Goal: Task Accomplishment & Management: Manage account settings

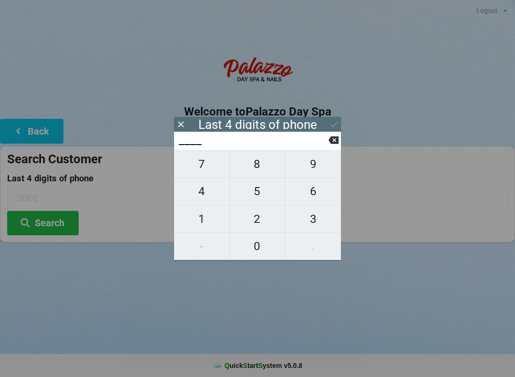
click at [259, 247] on span "0" at bounding box center [257, 246] width 55 height 20
type input "0___"
click at [316, 217] on span "3" at bounding box center [313, 219] width 56 height 20
type input "03__"
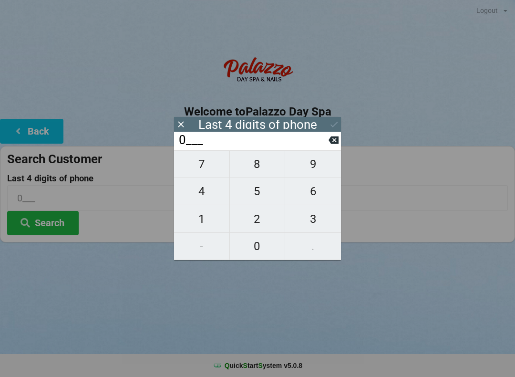
type input "03__"
click at [313, 220] on span "3" at bounding box center [313, 219] width 56 height 20
type input "033_"
click at [251, 188] on span "5" at bounding box center [257, 191] width 55 height 20
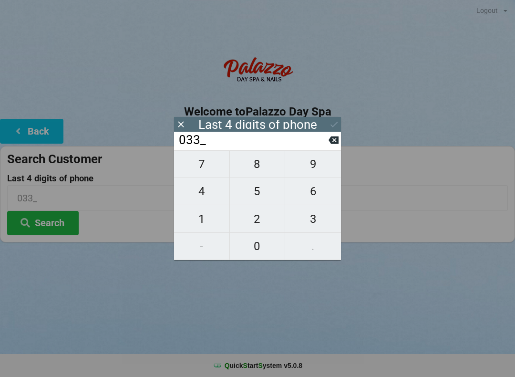
type input "0335"
click at [337, 143] on icon at bounding box center [333, 140] width 10 height 8
click at [251, 198] on span "5" at bounding box center [257, 191] width 55 height 20
type input "0335"
click at [332, 125] on icon at bounding box center [334, 124] width 10 height 10
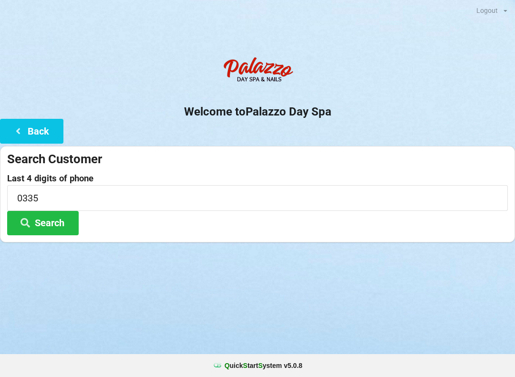
click at [48, 220] on button "Search" at bounding box center [43, 223] width 72 height 24
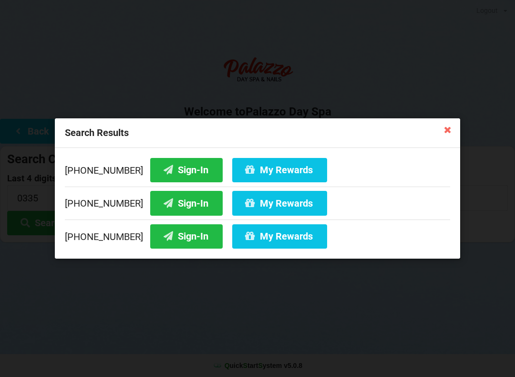
click at [163, 165] on icon at bounding box center [168, 169] width 11 height 8
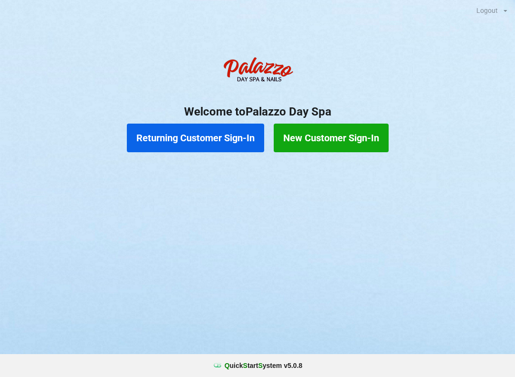
click at [230, 143] on button "Returning Customer Sign-In" at bounding box center [195, 137] width 137 height 29
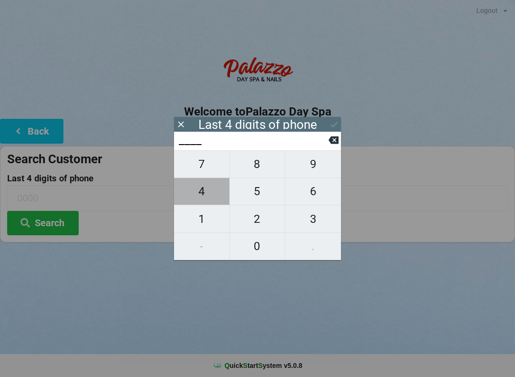
click at [211, 199] on span "4" at bounding box center [201, 191] width 55 height 20
type input "4___"
click at [315, 174] on span "9" at bounding box center [313, 164] width 56 height 20
type input "49__"
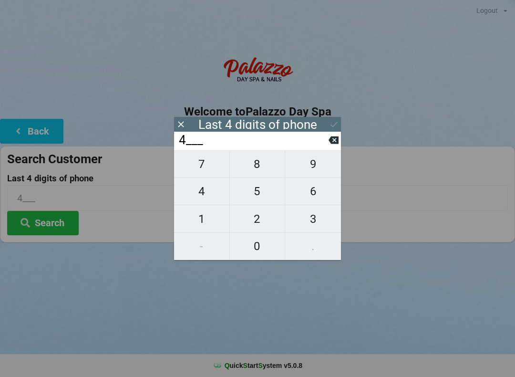
type input "49__"
click at [320, 199] on span "6" at bounding box center [313, 191] width 56 height 20
type input "496_"
click at [263, 246] on span "0" at bounding box center [257, 246] width 55 height 20
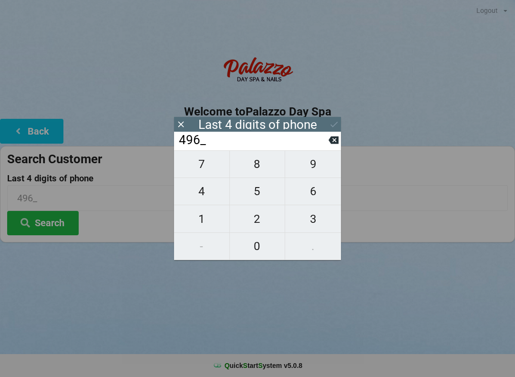
type input "4960"
click at [51, 225] on button "Search" at bounding box center [43, 223] width 72 height 24
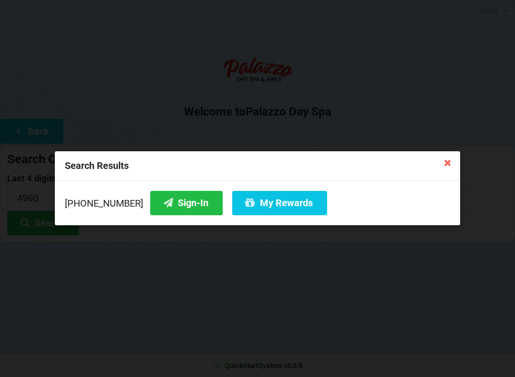
click at [447, 167] on icon at bounding box center [447, 161] width 15 height 15
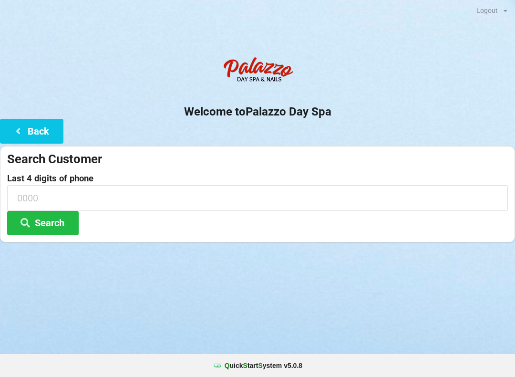
click at [23, 126] on icon at bounding box center [17, 130] width 11 height 8
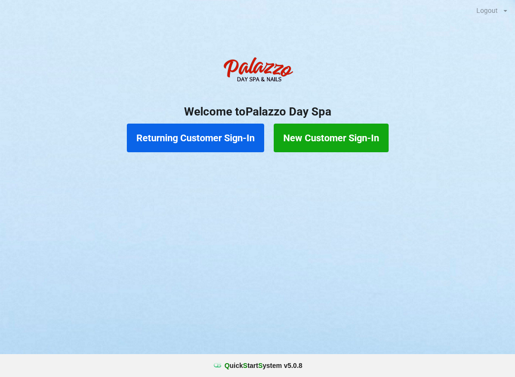
click at [181, 136] on button "Returning Customer Sign-In" at bounding box center [195, 137] width 137 height 29
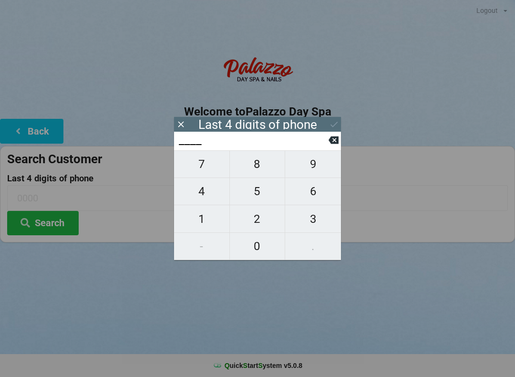
click at [206, 200] on span "4" at bounding box center [201, 191] width 55 height 20
type input "4___"
click at [317, 172] on span "9" at bounding box center [313, 164] width 56 height 20
type input "49__"
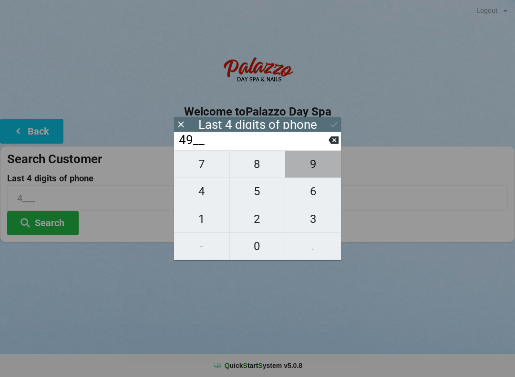
type input "49__"
click at [328, 195] on span "6" at bounding box center [313, 191] width 56 height 20
type input "496_"
click at [261, 246] on span "0" at bounding box center [257, 246] width 55 height 20
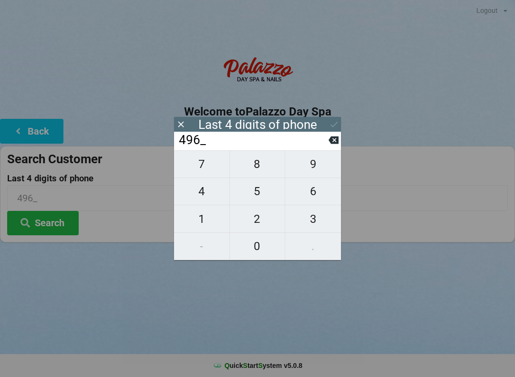
type input "4960"
click at [40, 226] on button "Search" at bounding box center [43, 223] width 72 height 24
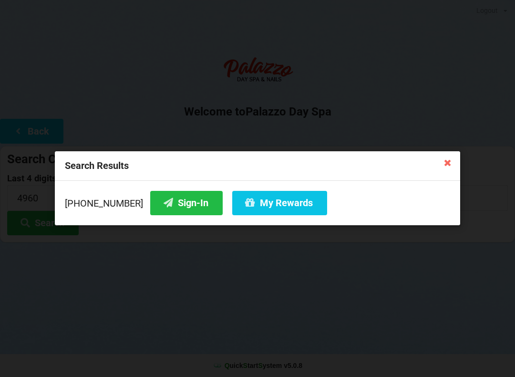
click at [445, 167] on icon at bounding box center [447, 161] width 15 height 15
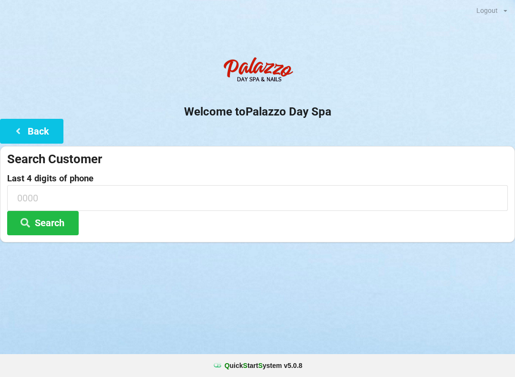
click at [41, 229] on button "Search" at bounding box center [43, 223] width 72 height 24
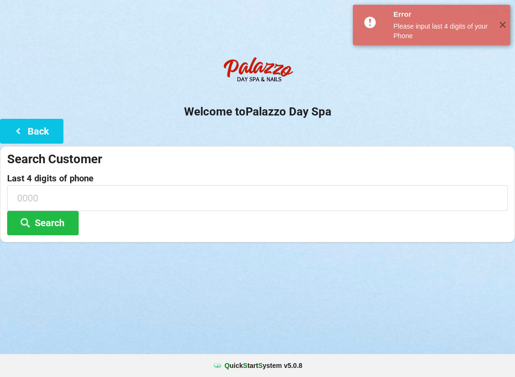
click at [41, 130] on button "Back" at bounding box center [31, 131] width 63 height 24
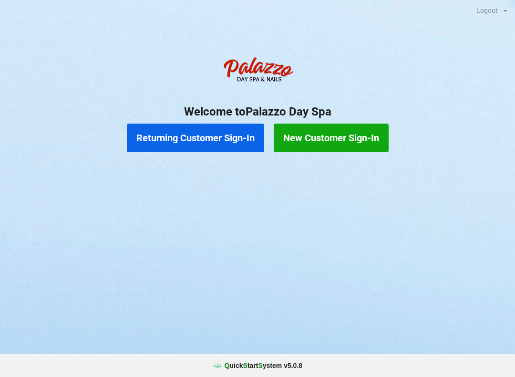
click at [210, 146] on button "Returning Customer Sign-In" at bounding box center [195, 137] width 137 height 29
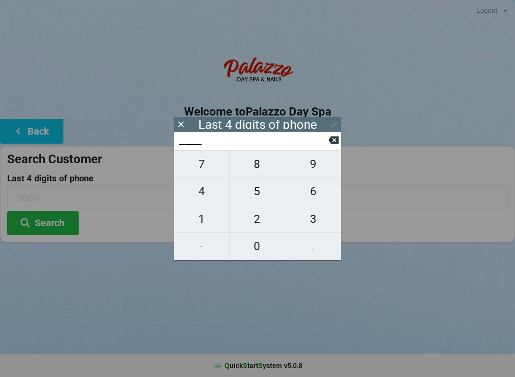
click at [206, 197] on span "4" at bounding box center [201, 191] width 55 height 20
type input "4___"
click at [313, 168] on span "9" at bounding box center [313, 164] width 56 height 20
type input "49__"
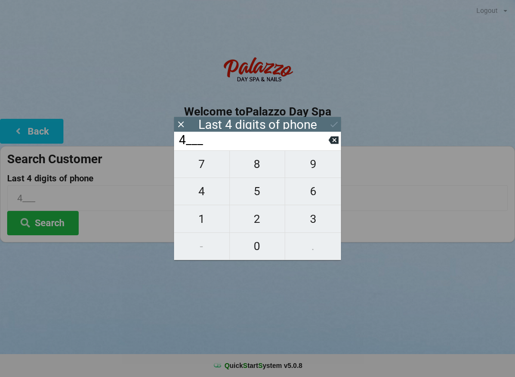
type input "49__"
click at [322, 198] on span "6" at bounding box center [313, 191] width 56 height 20
type input "496_"
click at [253, 225] on span "2" at bounding box center [257, 219] width 55 height 20
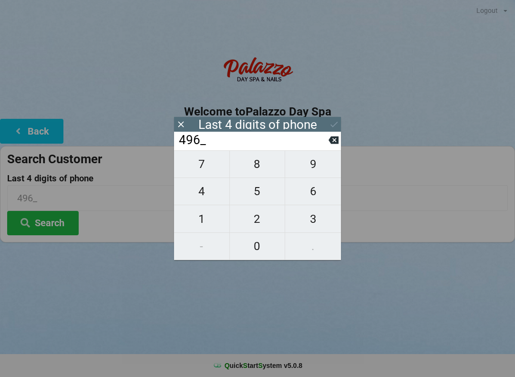
type input "4962"
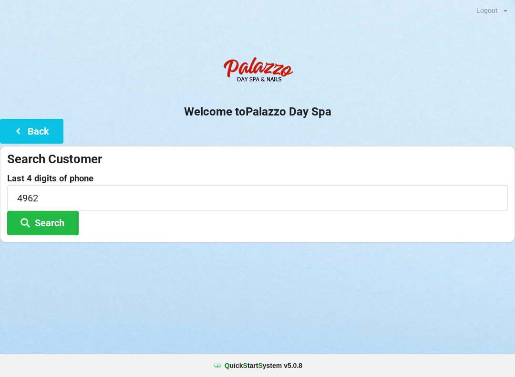
click at [53, 232] on button "Search" at bounding box center [43, 223] width 72 height 24
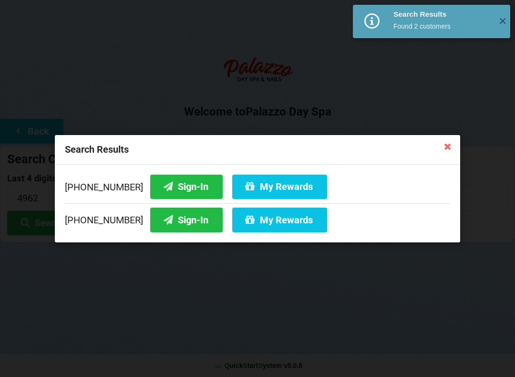
click at [180, 184] on button "Sign-In" at bounding box center [186, 186] width 72 height 24
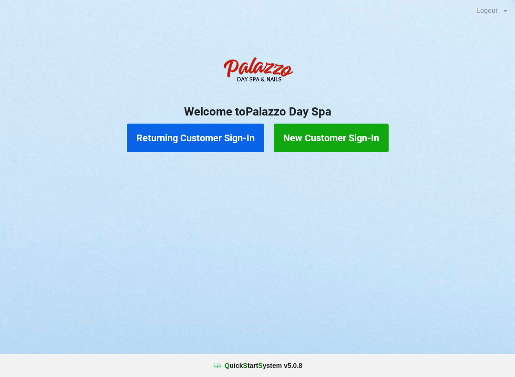
click at [215, 139] on button "Returning Customer Sign-In" at bounding box center [195, 137] width 137 height 29
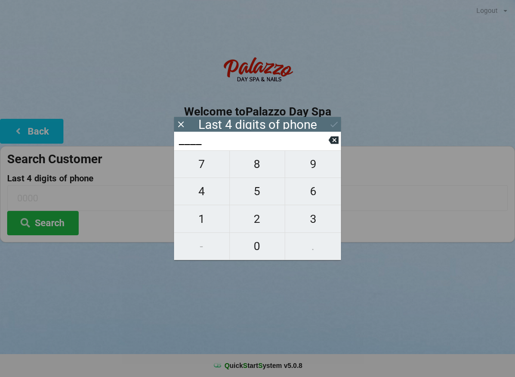
click at [317, 164] on span "9" at bounding box center [313, 164] width 56 height 20
type input "9___"
click at [259, 245] on span "0" at bounding box center [257, 246] width 55 height 20
type input "90__"
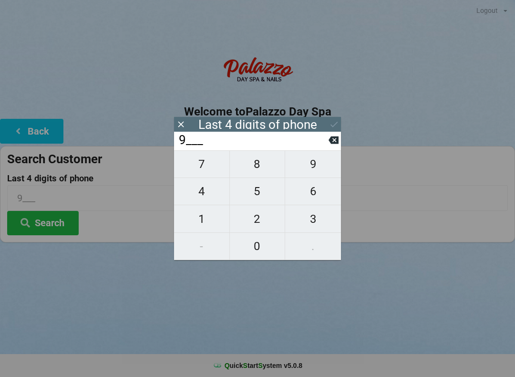
type input "90__"
click at [320, 225] on span "3" at bounding box center [313, 219] width 56 height 20
type input "903_"
click at [206, 219] on span "1" at bounding box center [201, 219] width 55 height 20
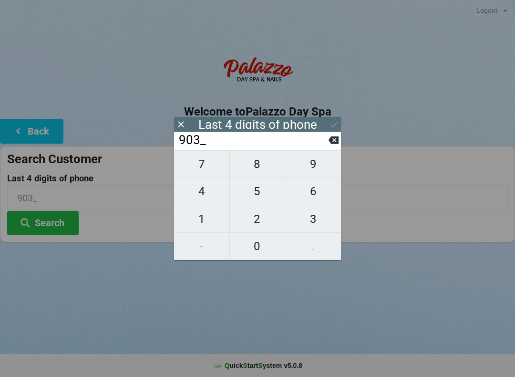
type input "9031"
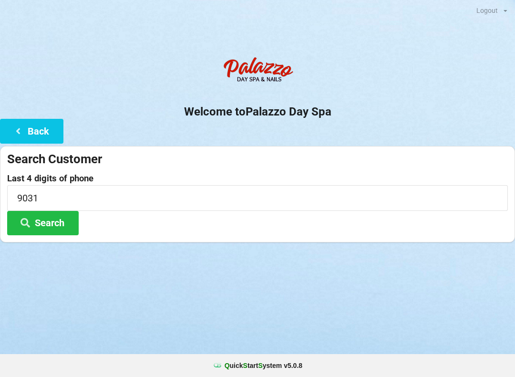
click at [56, 221] on button "Search" at bounding box center [43, 223] width 72 height 24
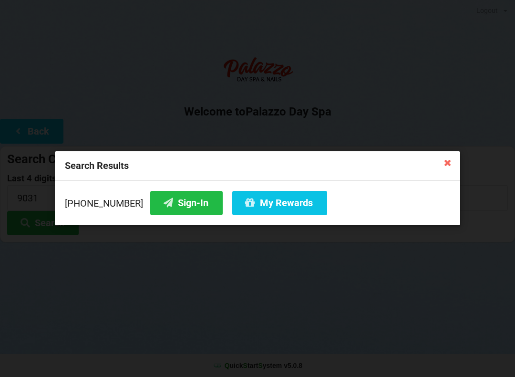
click at [172, 202] on button "Sign-In" at bounding box center [186, 203] width 72 height 24
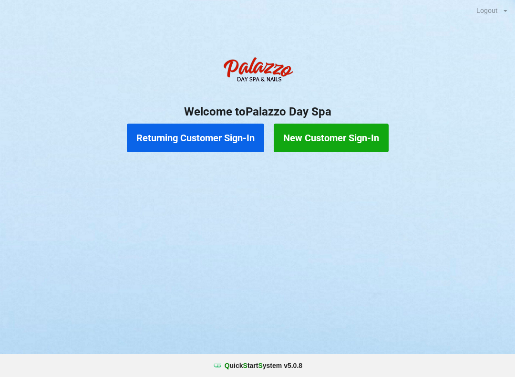
click at [192, 127] on button "Returning Customer Sign-In" at bounding box center [195, 137] width 137 height 29
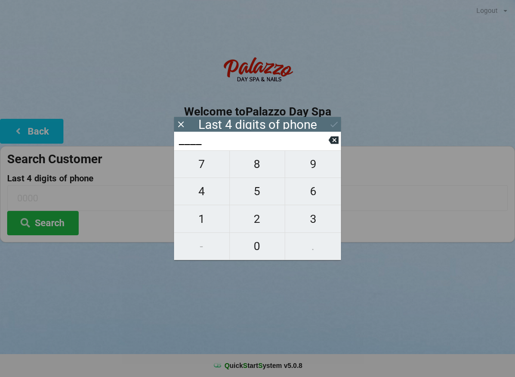
click at [316, 164] on span "9" at bounding box center [313, 164] width 56 height 20
type input "9___"
click at [201, 221] on span "1" at bounding box center [201, 219] width 55 height 20
type input "91__"
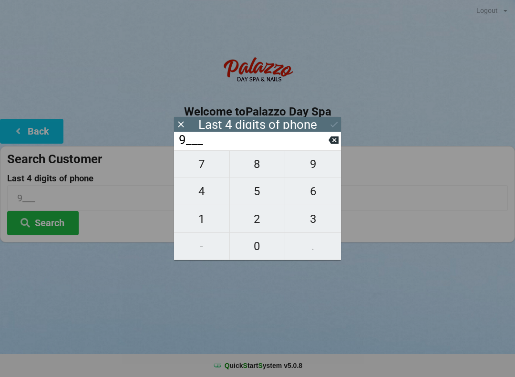
type input "91__"
click at [205, 160] on span "7" at bounding box center [201, 164] width 55 height 20
type input "917_"
click at [202, 194] on span "4" at bounding box center [201, 191] width 55 height 20
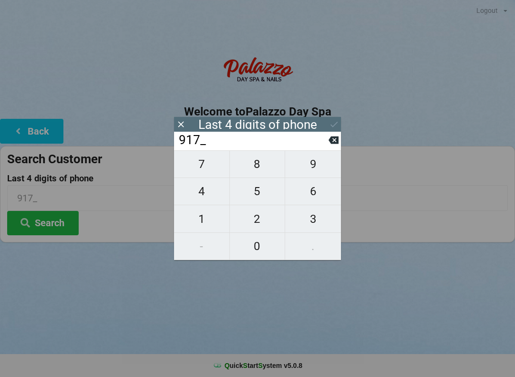
type input "9174"
click at [64, 233] on button "Search" at bounding box center [43, 223] width 72 height 24
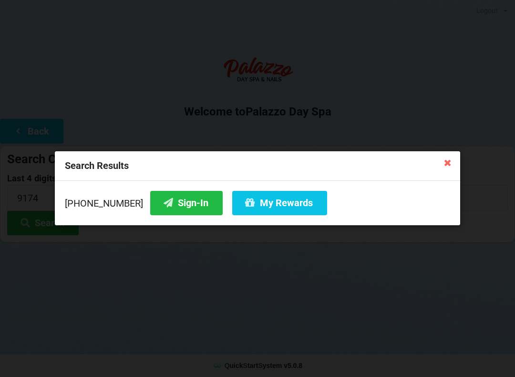
click at [182, 201] on button "Sign-In" at bounding box center [186, 203] width 72 height 24
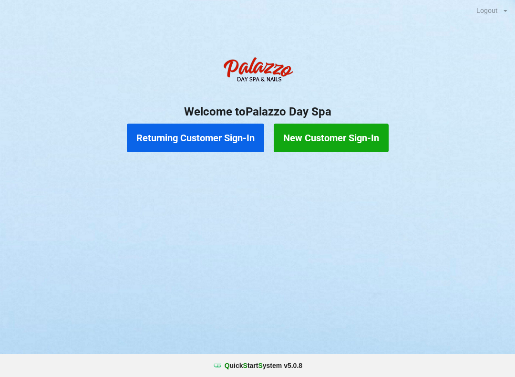
click at [227, 142] on button "Returning Customer Sign-In" at bounding box center [195, 137] width 137 height 29
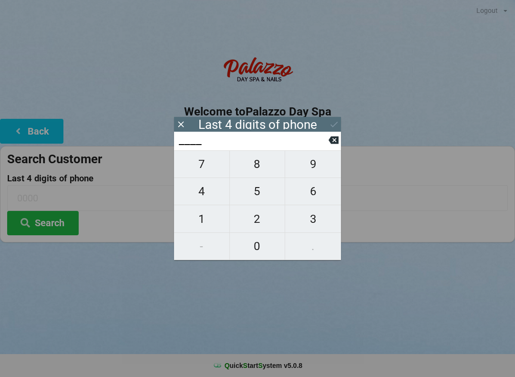
click at [319, 195] on span "6" at bounding box center [313, 191] width 56 height 20
type input "6___"
click at [208, 190] on span "4" at bounding box center [201, 191] width 55 height 20
type input "64__"
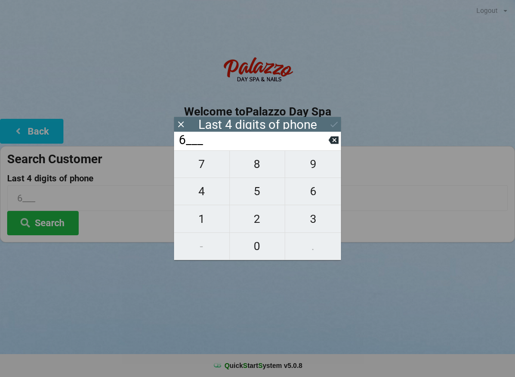
type input "64__"
click at [267, 197] on span "5" at bounding box center [257, 191] width 55 height 20
type input "645_"
click at [276, 247] on span "0" at bounding box center [257, 246] width 55 height 20
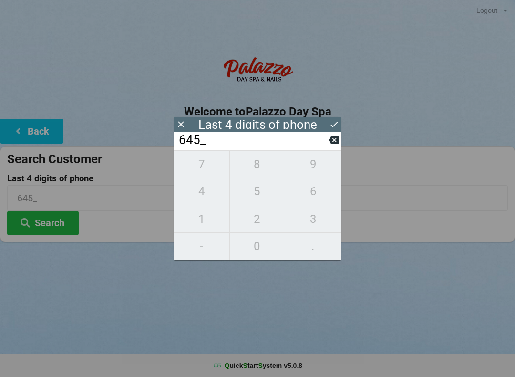
type input "6450"
click at [62, 224] on button "Search" at bounding box center [43, 223] width 72 height 24
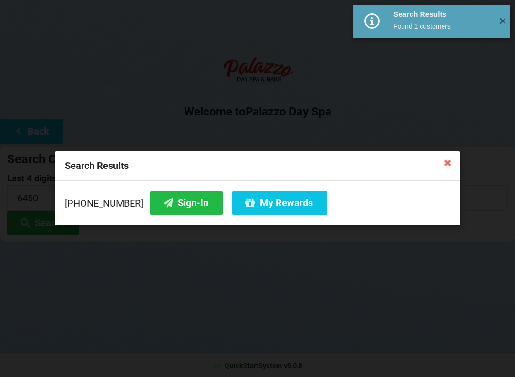
click at [188, 207] on button "Sign-In" at bounding box center [186, 203] width 72 height 24
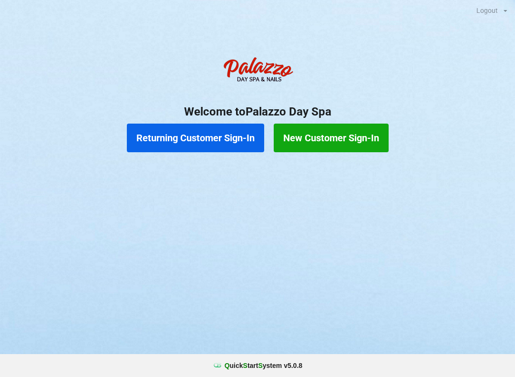
click at [207, 137] on button "Returning Customer Sign-In" at bounding box center [195, 137] width 137 height 29
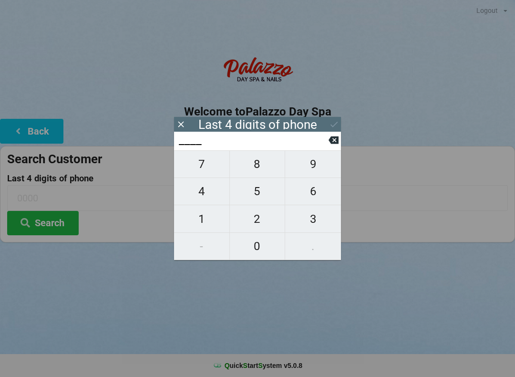
click at [209, 196] on span "4" at bounding box center [201, 191] width 55 height 20
type input "4___"
click at [262, 248] on span "0" at bounding box center [257, 246] width 55 height 20
type input "40__"
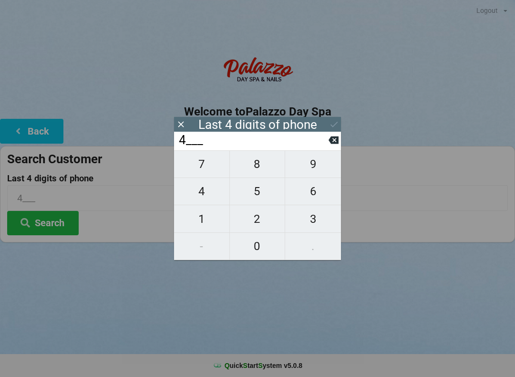
type input "40__"
click at [215, 162] on span "7" at bounding box center [201, 164] width 55 height 20
type input "407_"
click at [207, 198] on span "4" at bounding box center [201, 191] width 55 height 20
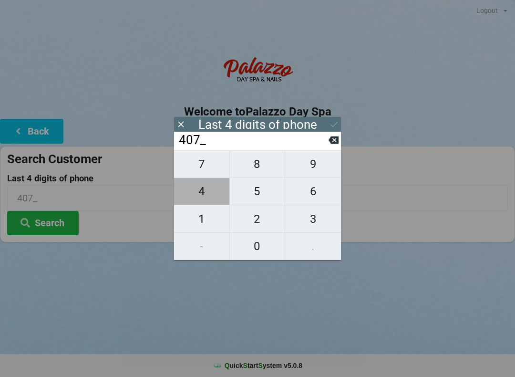
type input "4074"
click at [320, 169] on div "7 8 9 4 5 6 1 2 3 - 0 ." at bounding box center [257, 205] width 167 height 110
click at [207, 168] on div "7 8 9 4 5 6 1 2 3 - 0 ." at bounding box center [257, 205] width 167 height 110
click at [337, 145] on icon at bounding box center [333, 140] width 10 height 10
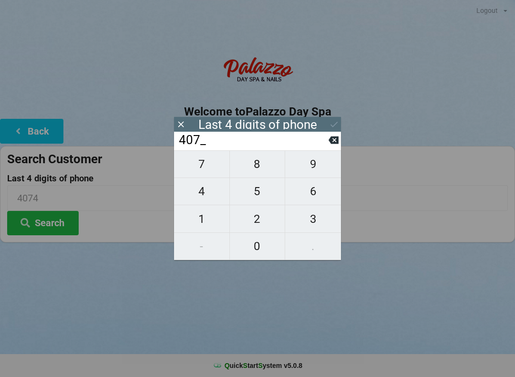
click at [335, 144] on icon at bounding box center [333, 140] width 10 height 8
click at [332, 144] on icon at bounding box center [333, 140] width 10 height 8
click at [337, 145] on icon at bounding box center [333, 140] width 10 height 10
click at [336, 145] on icon at bounding box center [333, 140] width 10 height 10
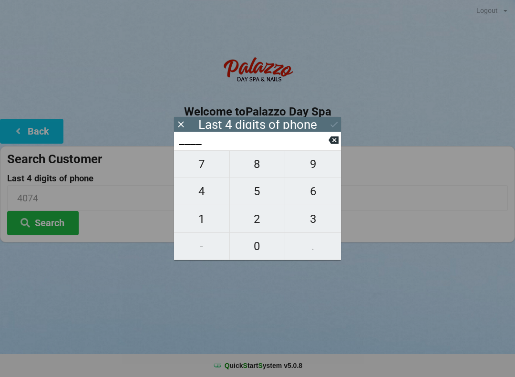
click at [257, 197] on span "5" at bounding box center [257, 191] width 55 height 20
type input "5___"
click at [323, 164] on span "9" at bounding box center [313, 164] width 56 height 20
type input "59__"
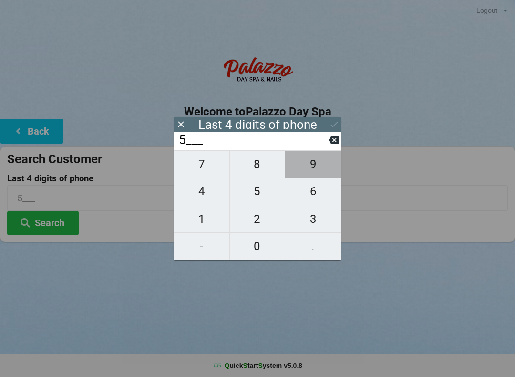
type input "59__"
click at [205, 174] on span "7" at bounding box center [201, 164] width 55 height 20
type input "597_"
click at [204, 172] on span "7" at bounding box center [201, 164] width 55 height 20
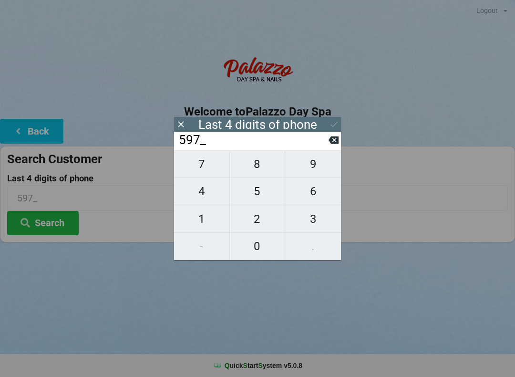
type input "5977"
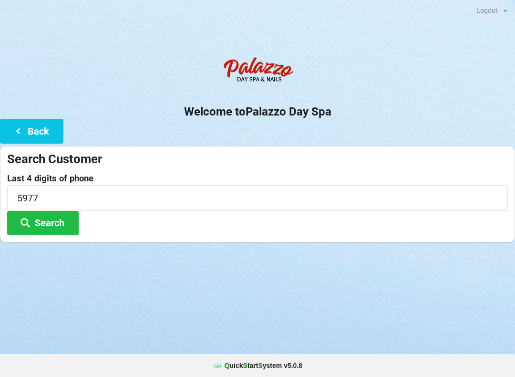
click at [306, 308] on div "Logout Logout Sign-In Welcome to Palazzo Day Spa Back Search Customer Last 4 di…" at bounding box center [257, 188] width 515 height 377
click at [49, 224] on button "Search" at bounding box center [43, 223] width 72 height 24
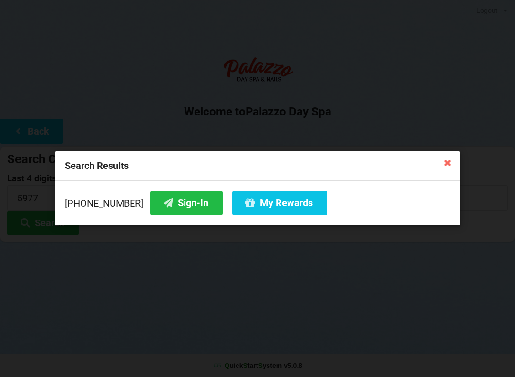
click at [177, 209] on button "Sign-In" at bounding box center [186, 203] width 72 height 24
